Goal: Task Accomplishment & Management: Manage account settings

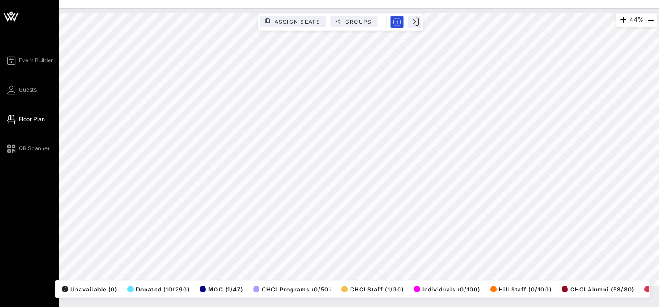
click at [28, 81] on div "Event Builder Guests Floor Plan QR Scanner" at bounding box center [32, 104] width 54 height 99
click at [32, 94] on link "Guests" at bounding box center [20, 89] width 31 height 11
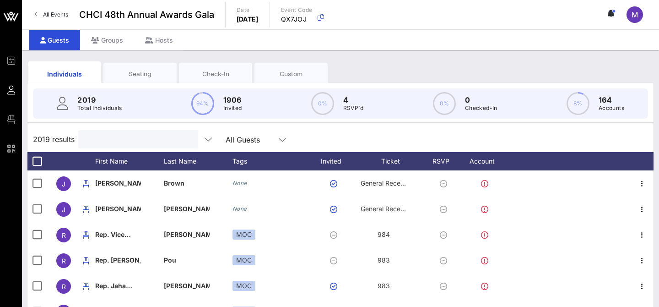
click at [116, 145] on input "text" at bounding box center [137, 139] width 107 height 12
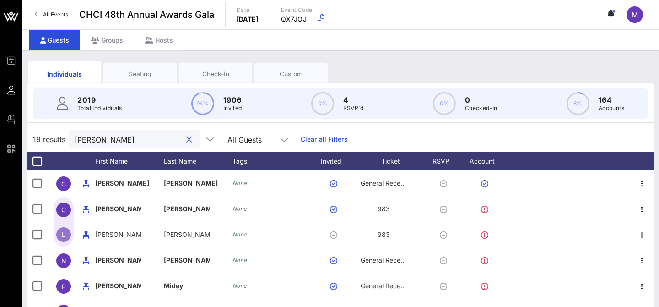
click at [137, 68] on div "Seating" at bounding box center [139, 73] width 73 height 23
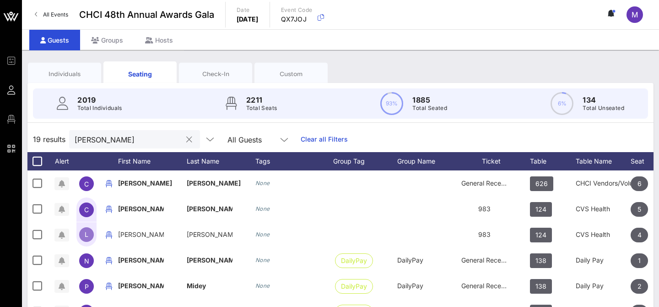
click at [138, 135] on input "claudia" at bounding box center [128, 139] width 107 height 12
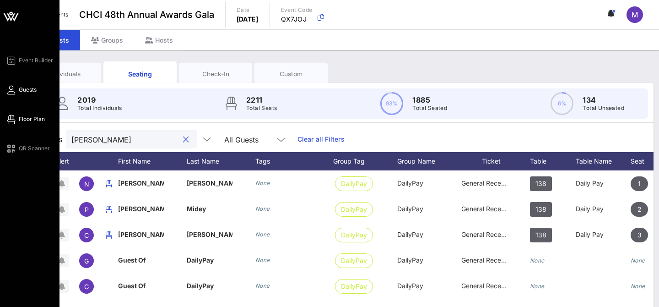
type input "claudia flores"
click at [19, 115] on span "Floor Plan" at bounding box center [32, 119] width 26 height 8
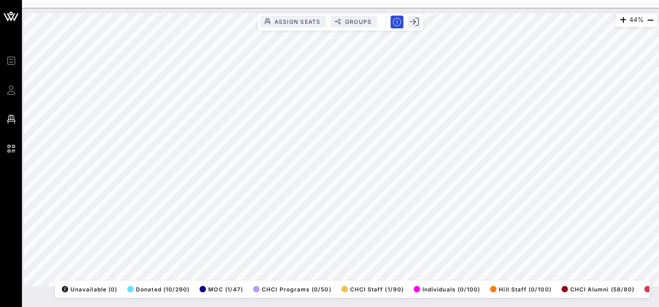
click at [437, 0] on html "Event Builder Guests Floor Plan QR Scanner CHCI 48th Annual Awards Gala 44% Ass…" at bounding box center [329, 153] width 659 height 307
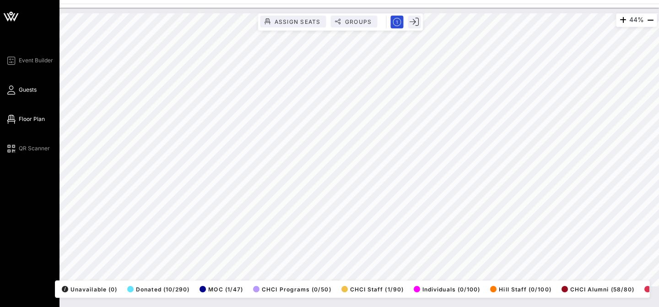
click at [18, 94] on link "Guests" at bounding box center [20, 89] width 31 height 11
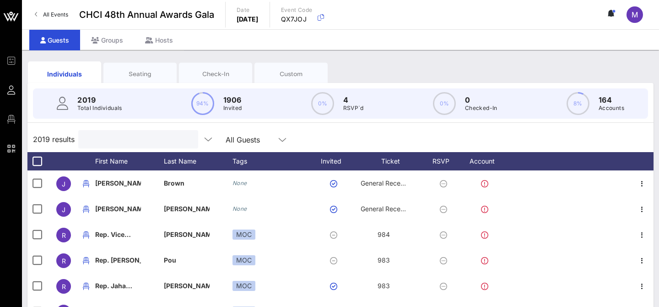
click at [119, 135] on input "text" at bounding box center [137, 139] width 107 height 12
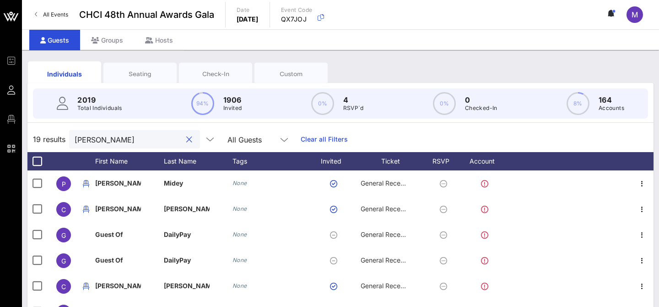
scroll to position [145, 0]
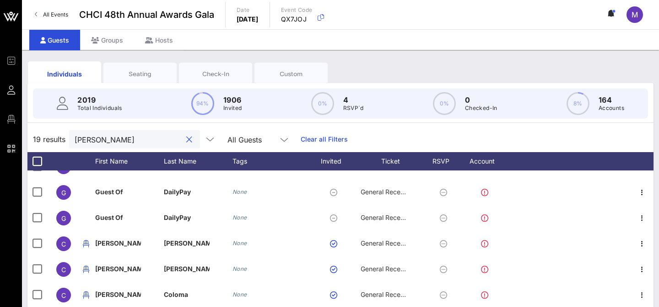
type input "claudia"
click at [135, 73] on div "Seating" at bounding box center [139, 74] width 59 height 9
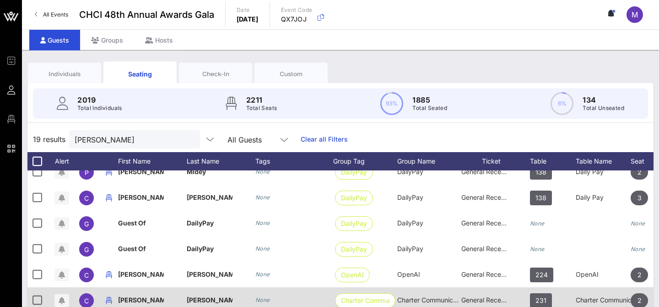
scroll to position [108, 0]
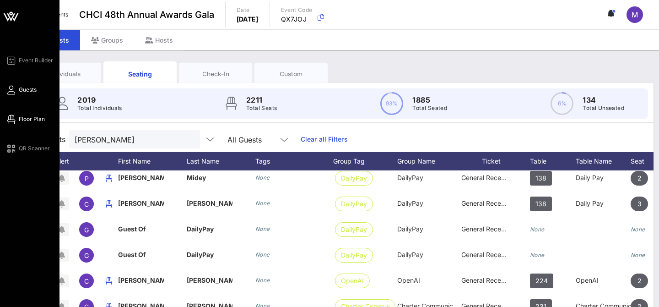
click at [15, 120] on icon at bounding box center [10, 119] width 11 height 1
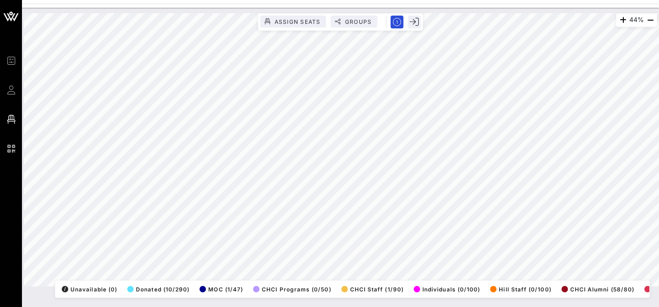
click at [491, 0] on html "Event Builder Guests Floor Plan QR Scanner CHCI 48th Annual Awards Gala 44% Ass…" at bounding box center [329, 153] width 659 height 307
click at [277, 305] on div "44% Assign Seats Groups Exit All Reserved Shared Total Guests 1271 Total Seated…" at bounding box center [340, 157] width 637 height 299
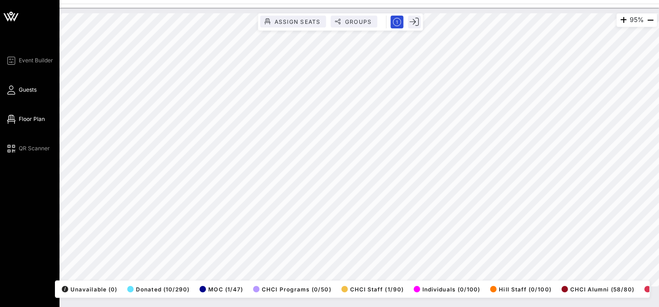
click at [12, 91] on icon at bounding box center [10, 89] width 11 height 1
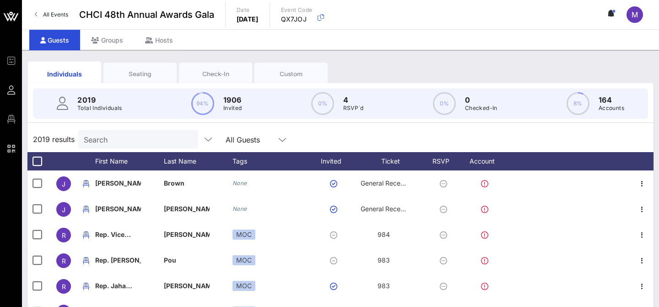
click at [277, 139] on div at bounding box center [282, 139] width 11 height 11
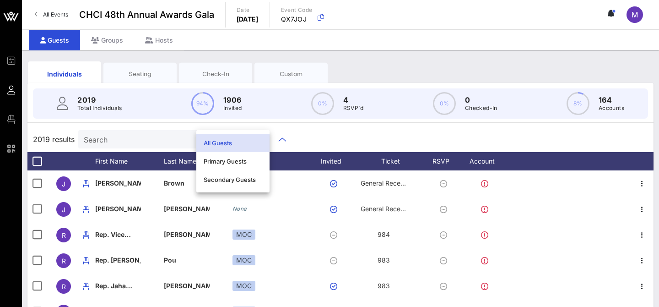
click at [335, 134] on div "2019 results Search All Guests" at bounding box center [340, 139] width 626 height 26
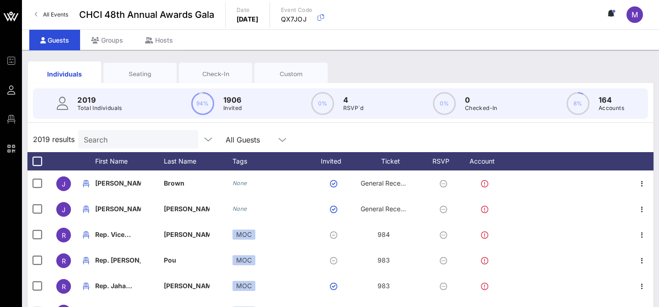
click at [151, 140] on input "Search" at bounding box center [137, 139] width 107 height 12
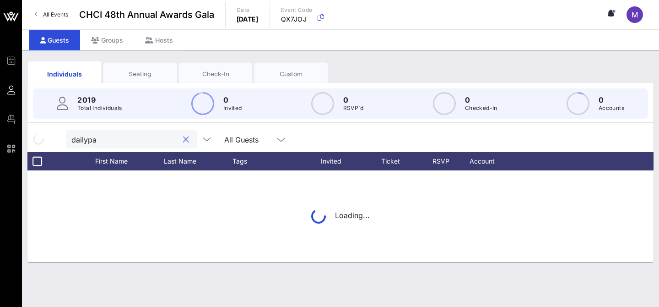
type input "dailypay"
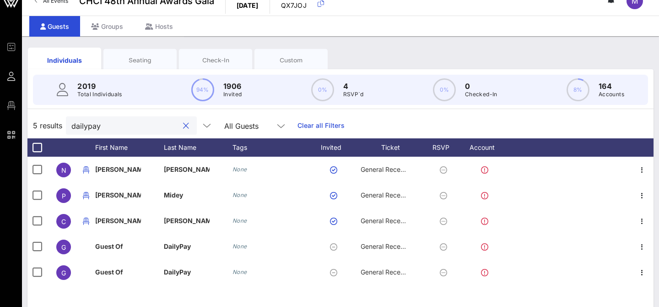
scroll to position [14, 0]
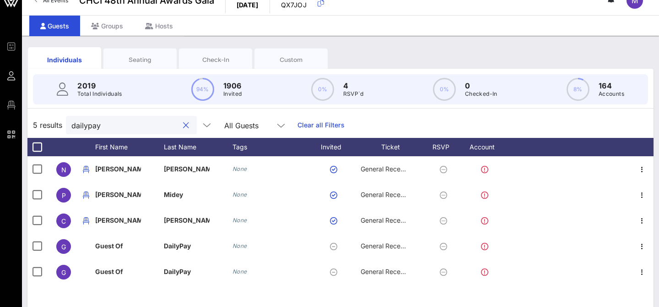
click at [183, 124] on button "clear icon" at bounding box center [186, 125] width 6 height 9
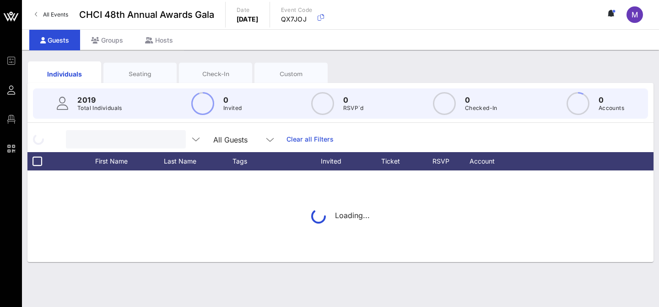
scroll to position [0, 0]
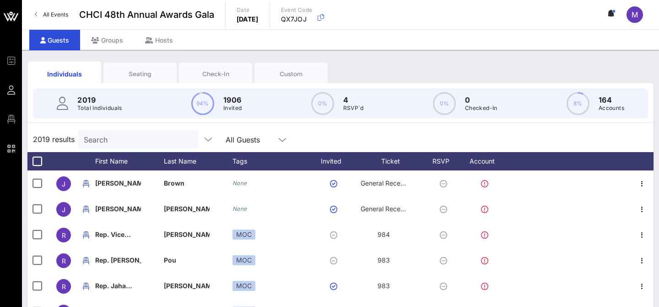
click at [146, 76] on div "Seating" at bounding box center [139, 74] width 59 height 9
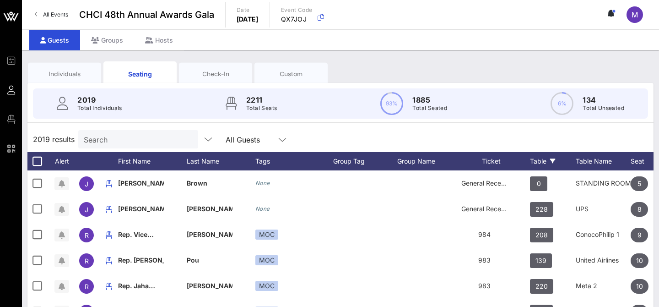
click at [543, 161] on div "Table" at bounding box center [553, 161] width 46 height 18
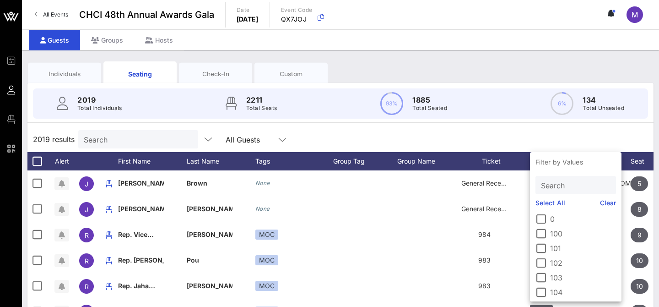
click at [553, 161] on p "Filter by Values" at bounding box center [576, 162] width 92 height 20
click at [551, 183] on input "text" at bounding box center [575, 185] width 68 height 12
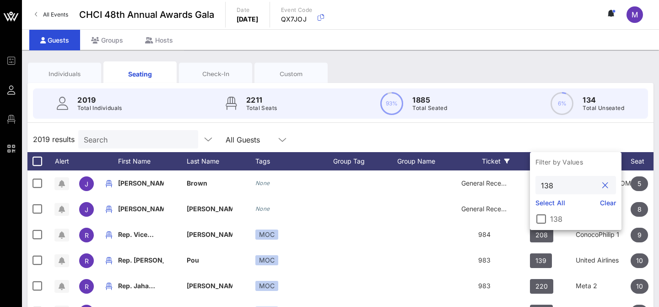
type input "138"
click at [542, 219] on div at bounding box center [541, 219] width 16 height 16
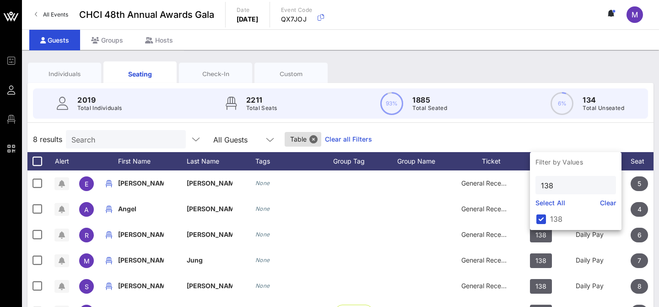
click at [465, 137] on div "8 results Search All Guests Table Clear all Filters" at bounding box center [340, 139] width 626 height 26
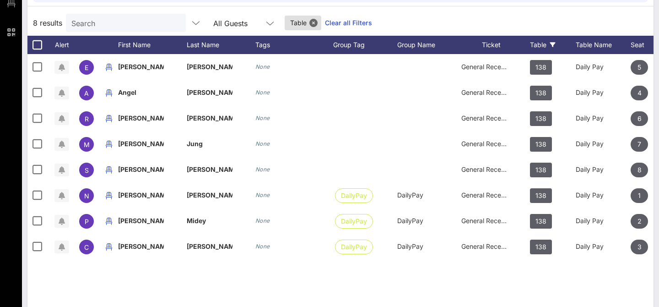
scroll to position [116, 0]
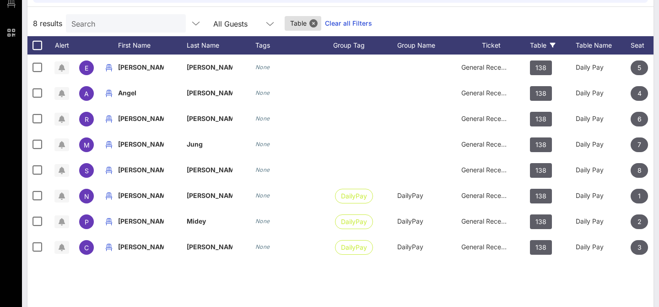
click at [83, 20] on input "Search" at bounding box center [124, 23] width 107 height 12
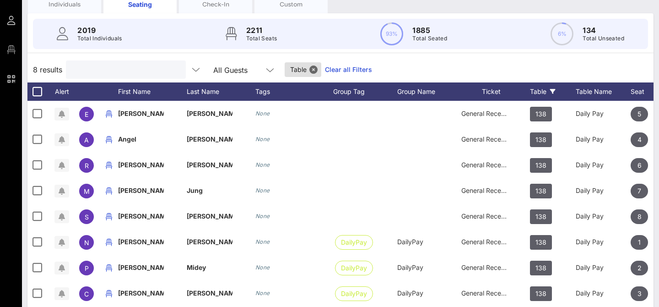
scroll to position [0, 0]
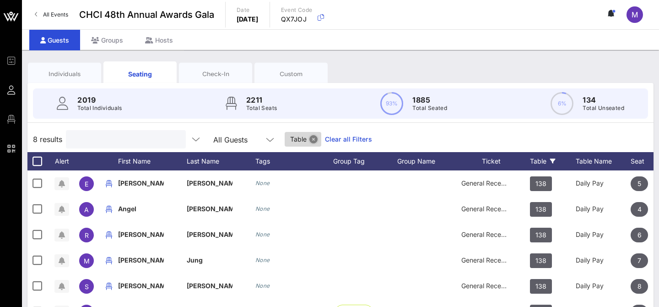
click at [309, 140] on button "Close" at bounding box center [313, 139] width 8 height 8
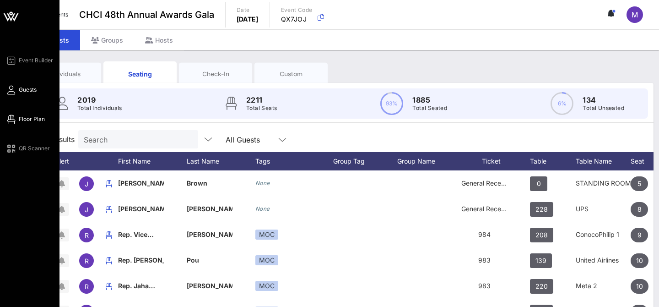
click at [38, 123] on link "Floor Plan" at bounding box center [24, 118] width 39 height 11
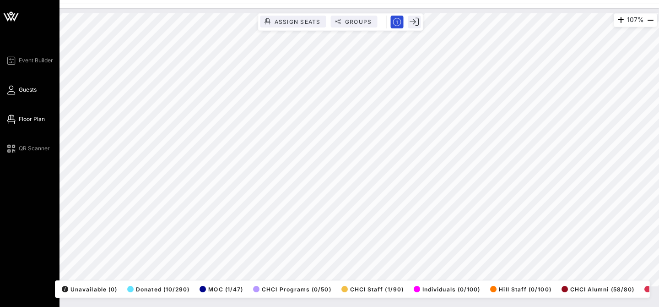
click at [35, 88] on span "Guests" at bounding box center [28, 90] width 18 height 8
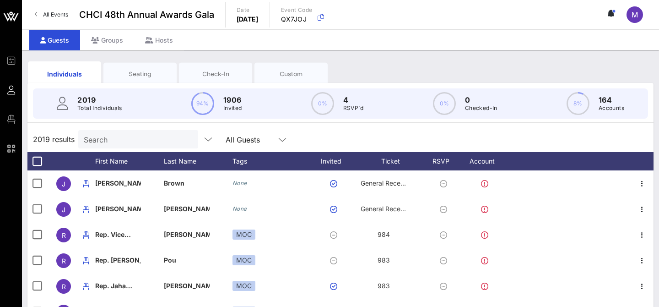
click at [104, 130] on div "Search" at bounding box center [137, 139] width 107 height 18
click at [145, 71] on div "Seating" at bounding box center [139, 74] width 59 height 9
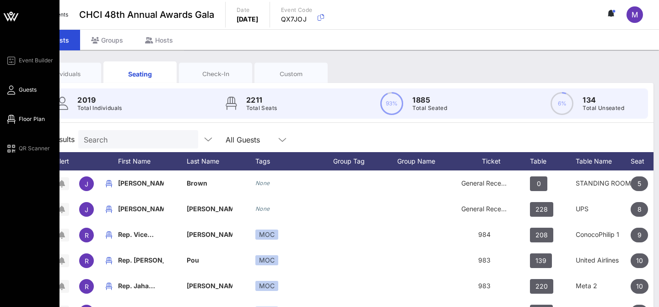
click at [38, 121] on span "Floor Plan" at bounding box center [32, 119] width 26 height 8
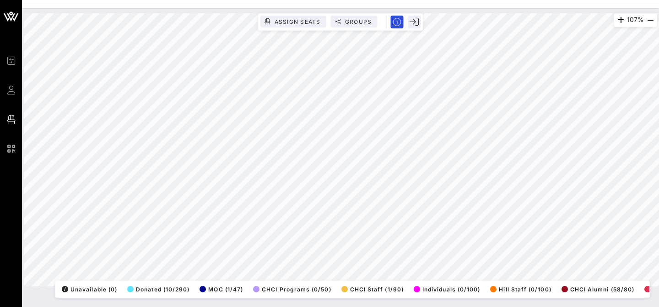
click at [286, 297] on div "107% Assign Seats Groups Exit All Reserved Shared Total Guests 1271 Total Seate…" at bounding box center [340, 157] width 637 height 299
click at [379, 306] on html "Event Builder Guests Floor Plan QR Scanner CHCI 48th Annual Awards Gala 96% Ass…" at bounding box center [329, 153] width 659 height 307
click at [501, 285] on div "96% Assign Seats Groups Exit All Reserved Shared Total Guests 1271 Total Seated…" at bounding box center [340, 149] width 633 height 273
click at [501, 286] on div "96% Assign Seats Groups Exit All Reserved Shared Total Guests 1271 Total Seated…" at bounding box center [340, 149] width 633 height 273
